Goal: Transaction & Acquisition: Book appointment/travel/reservation

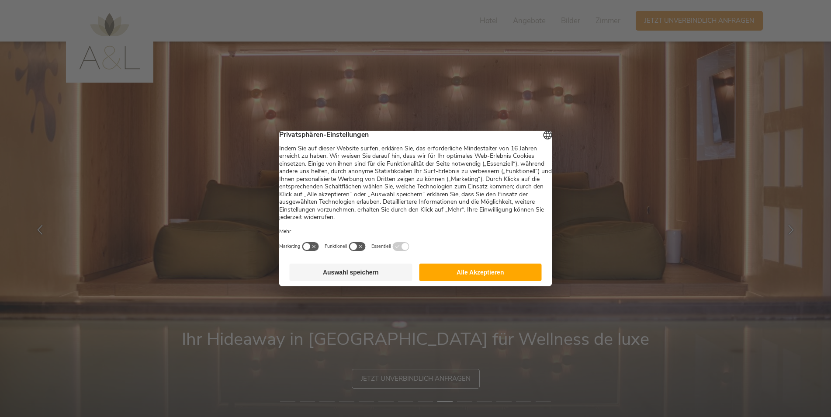
click at [402, 275] on button "Auswahl speichern" at bounding box center [351, 271] width 123 height 17
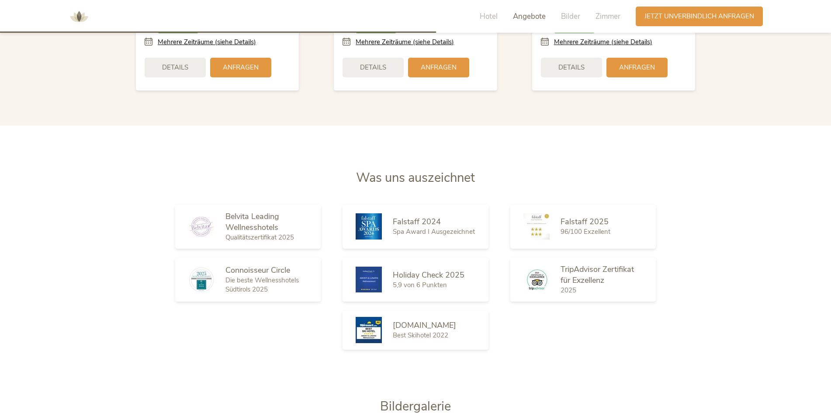
scroll to position [1617, 0]
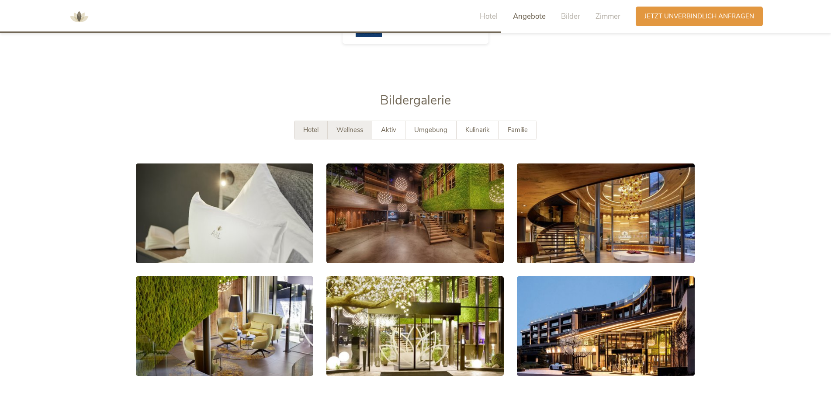
click at [352, 131] on span "Wellness" at bounding box center [349, 129] width 27 height 9
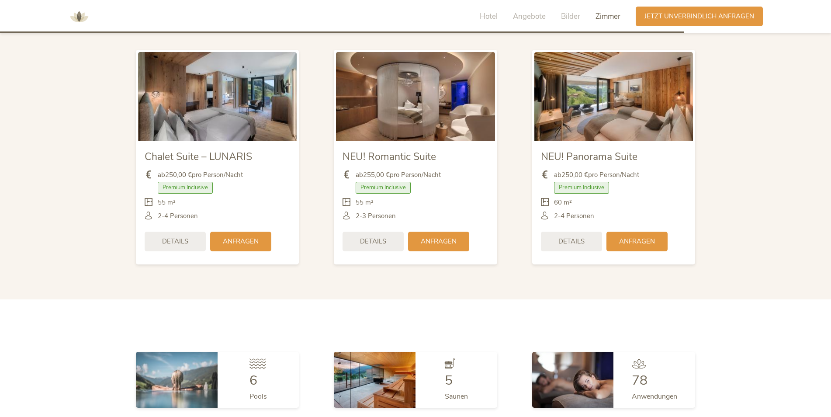
scroll to position [2228, 0]
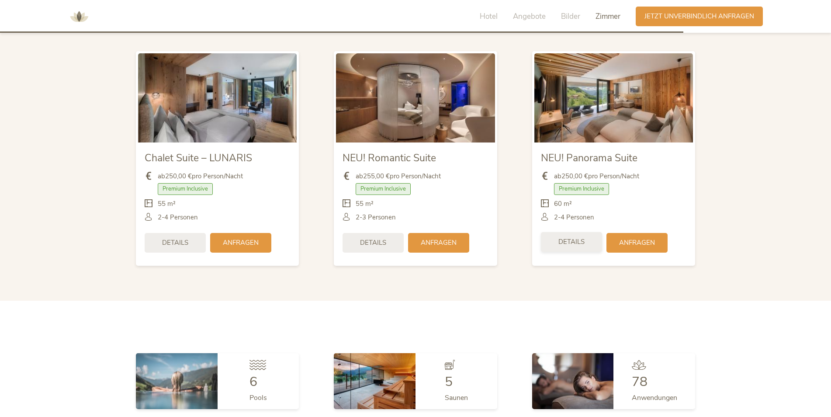
click at [569, 247] on div "Details" at bounding box center [571, 242] width 61 height 20
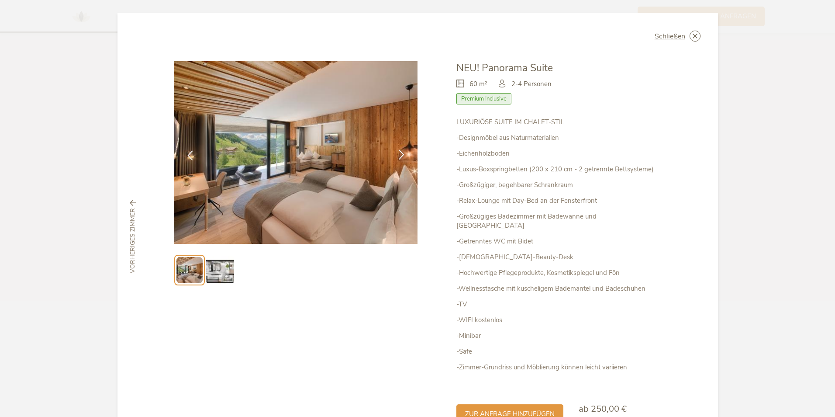
click at [404, 152] on icon at bounding box center [402, 154] width 10 height 10
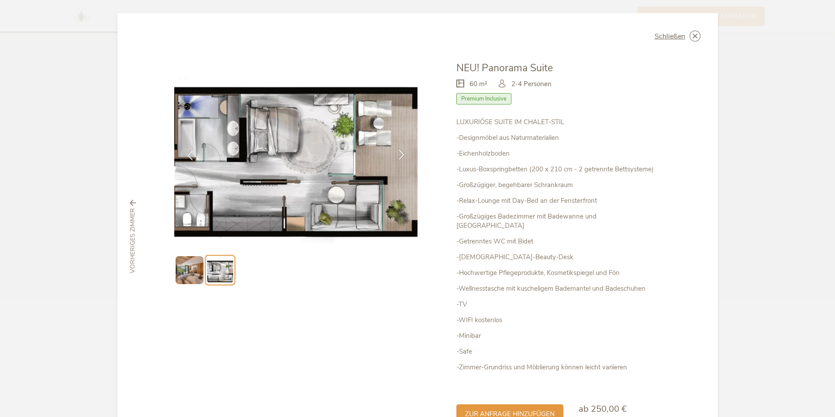
click at [404, 152] on icon at bounding box center [402, 154] width 10 height 10
click at [682, 33] on span "Schließen" at bounding box center [670, 36] width 31 height 7
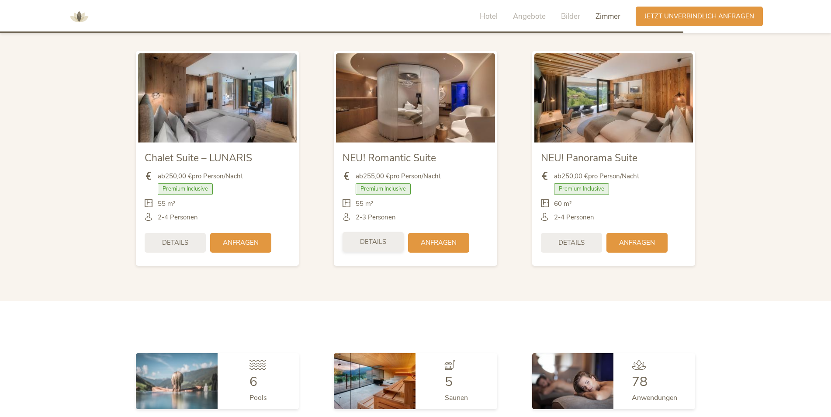
click at [390, 239] on div "Details" at bounding box center [373, 242] width 61 height 20
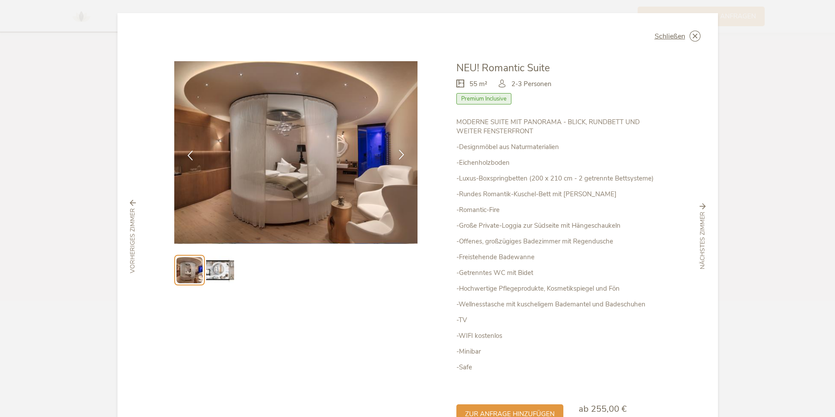
click at [401, 152] on icon at bounding box center [402, 154] width 10 height 10
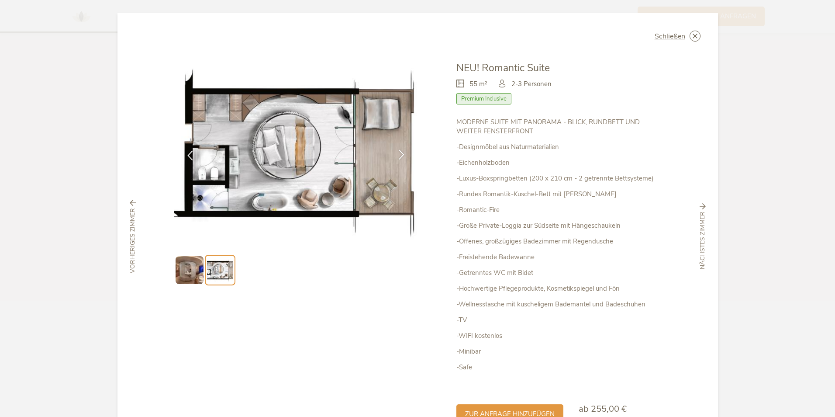
click at [401, 152] on icon at bounding box center [402, 154] width 10 height 10
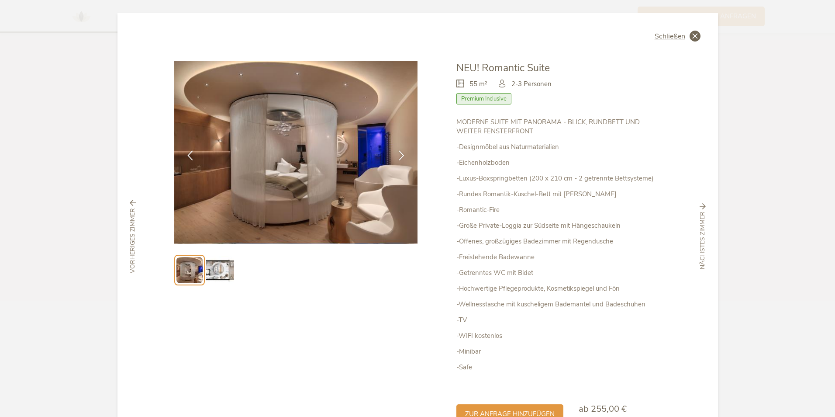
click at [693, 31] on div "Schließen NEU! Romantic Suite 55 m² Premium Inclusive" at bounding box center [418, 236] width 601 height 447
click at [679, 33] on span "Schließen" at bounding box center [670, 36] width 31 height 7
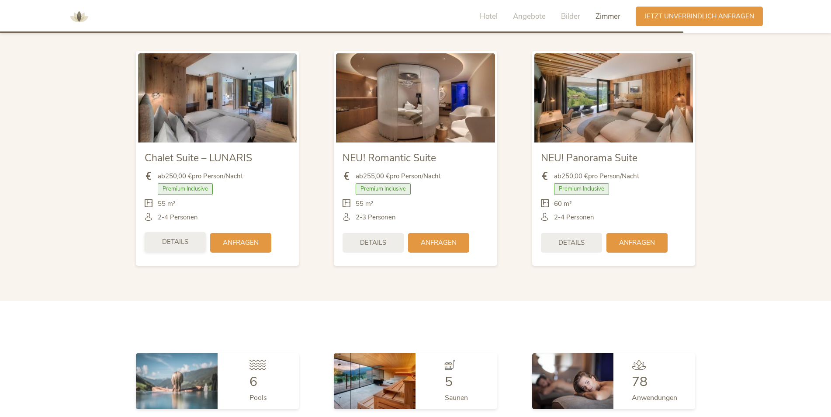
click at [177, 241] on span "Details" at bounding box center [175, 241] width 26 height 9
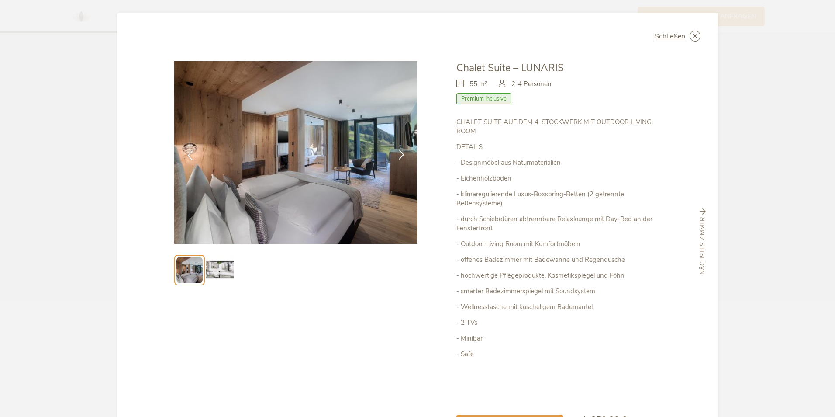
click at [401, 152] on icon at bounding box center [402, 154] width 10 height 10
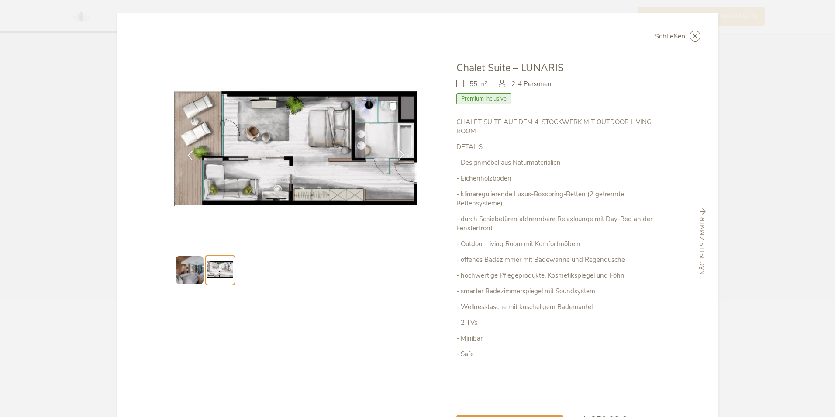
click at [401, 152] on icon at bounding box center [402, 154] width 10 height 10
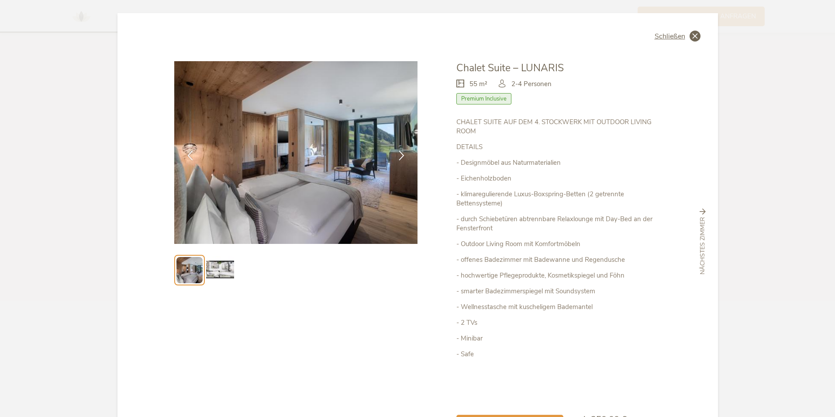
click at [680, 38] on span "Schließen" at bounding box center [670, 36] width 31 height 7
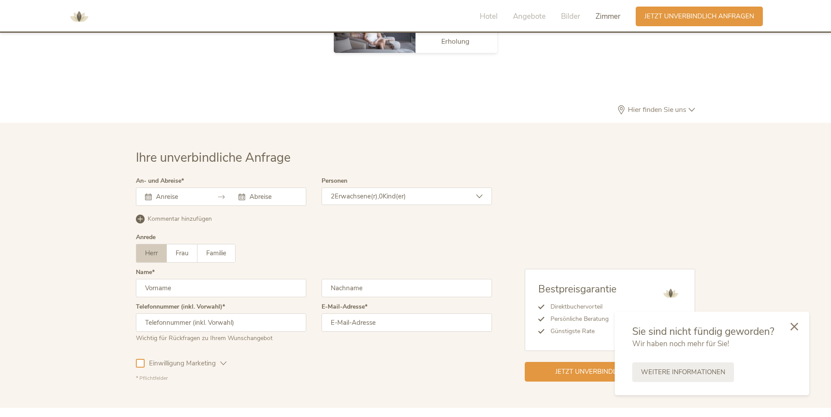
scroll to position [2709, 0]
